Goal: Check status: Check status

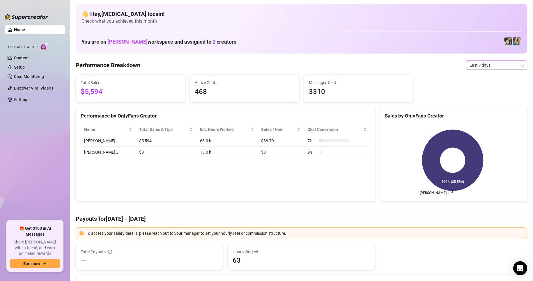
click at [494, 67] on span "Last 7 days" at bounding box center [497, 65] width 54 height 9
click at [487, 116] on div "Custom date" at bounding box center [492, 114] width 52 height 6
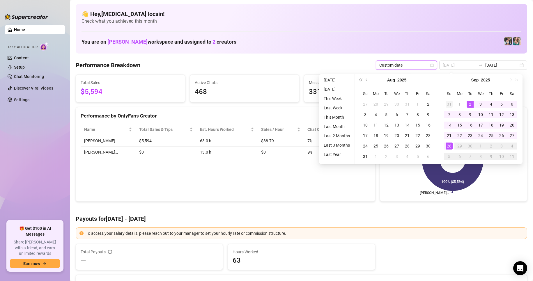
type input "[DATE]"
click at [454, 101] on td "31" at bounding box center [449, 104] width 10 height 10
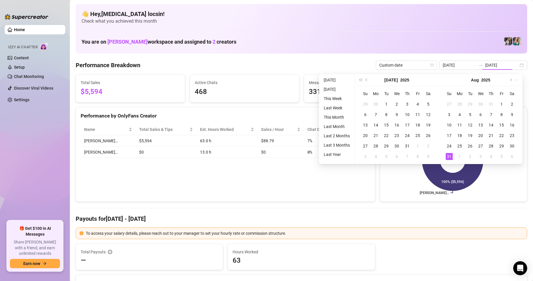
click at [514, 79] on div "[DATE]" at bounding box center [481, 80] width 84 height 12
click at [513, 79] on button "Next month (PageDown)" at bounding box center [510, 80] width 6 height 12
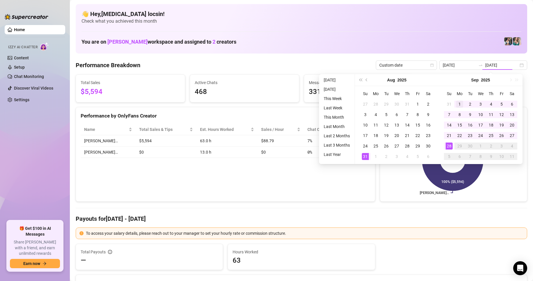
type input "[DATE]"
click at [461, 103] on div "1" at bounding box center [459, 104] width 7 height 7
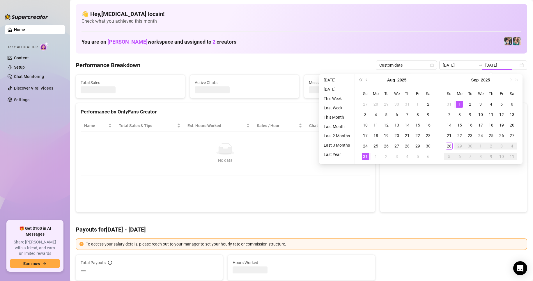
type input "[DATE]"
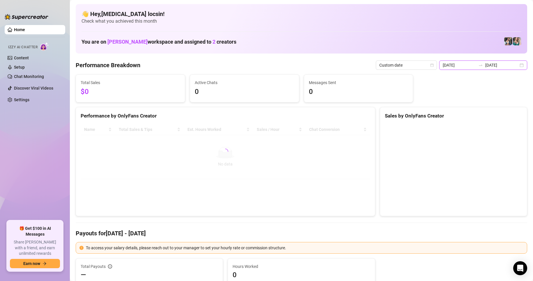
click at [508, 62] on input "[DATE]" at bounding box center [502, 65] width 33 height 6
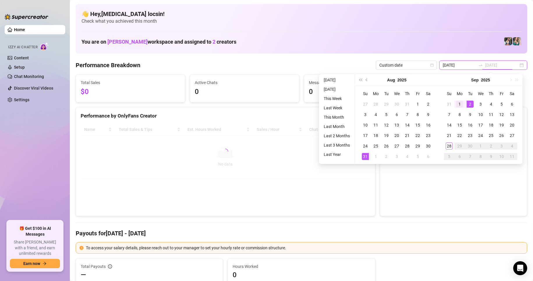
type input "[DATE]"
click at [463, 105] on div "1" at bounding box center [459, 104] width 7 height 7
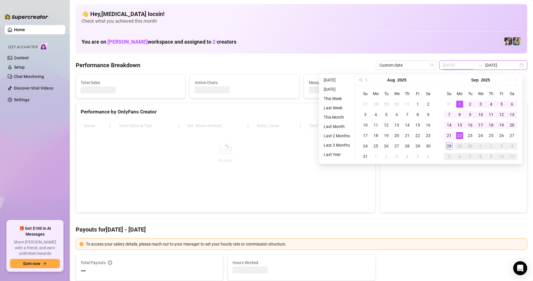
type input "[DATE]"
click at [451, 147] on div "28" at bounding box center [449, 146] width 7 height 7
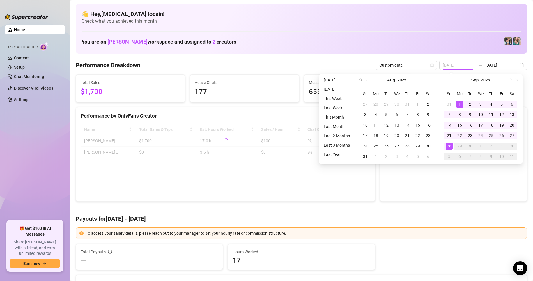
type input "[DATE]"
